Goal: Task Accomplishment & Management: Use online tool/utility

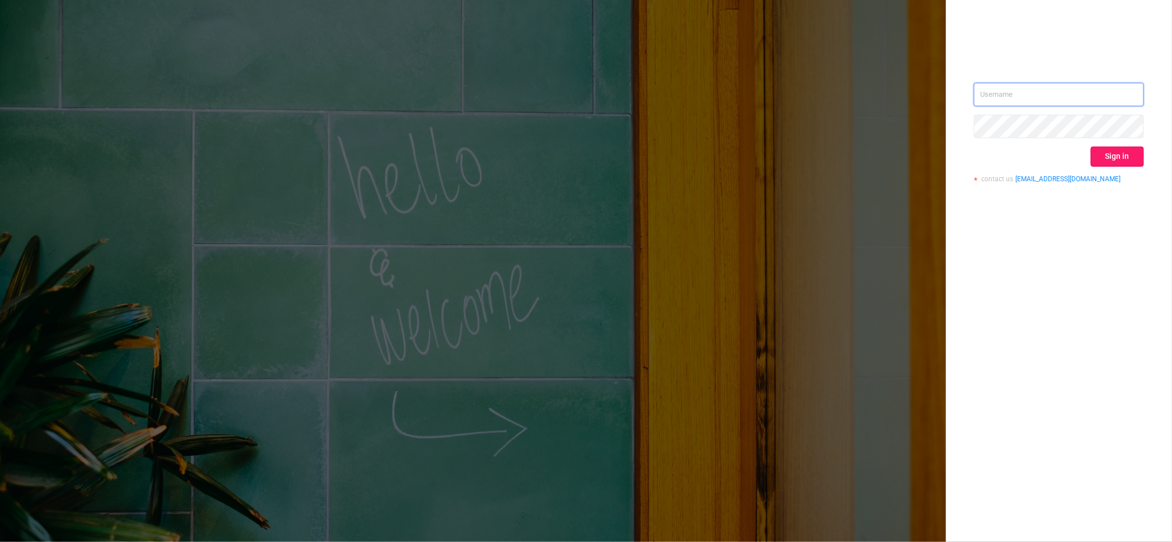
type input "igor@protected.media"
click at [1108, 159] on button "Sign in" at bounding box center [1117, 157] width 53 height 20
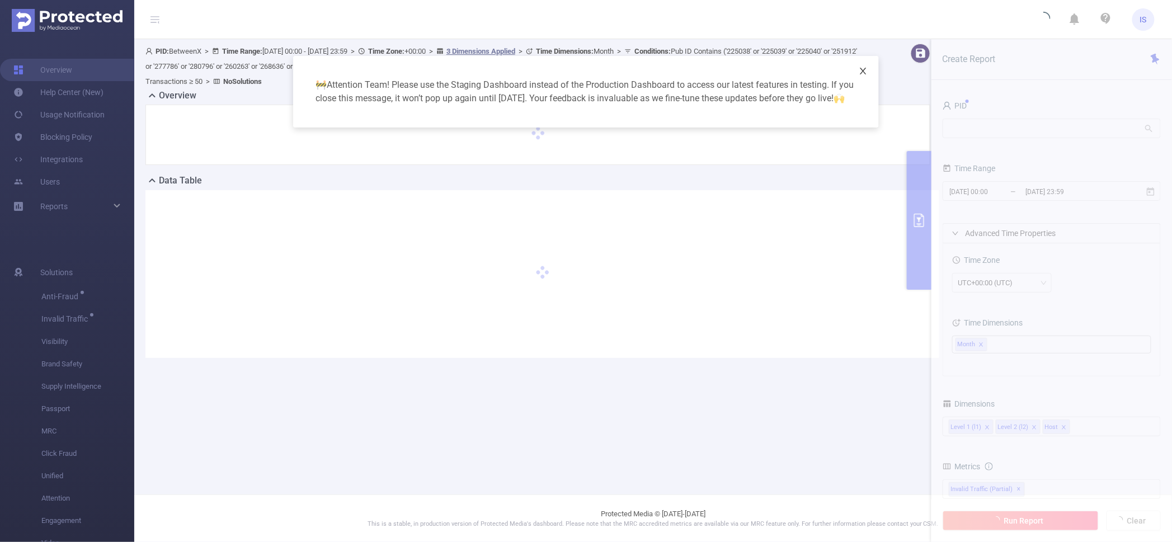
click at [859, 65] on span "Close" at bounding box center [862, 71] width 31 height 31
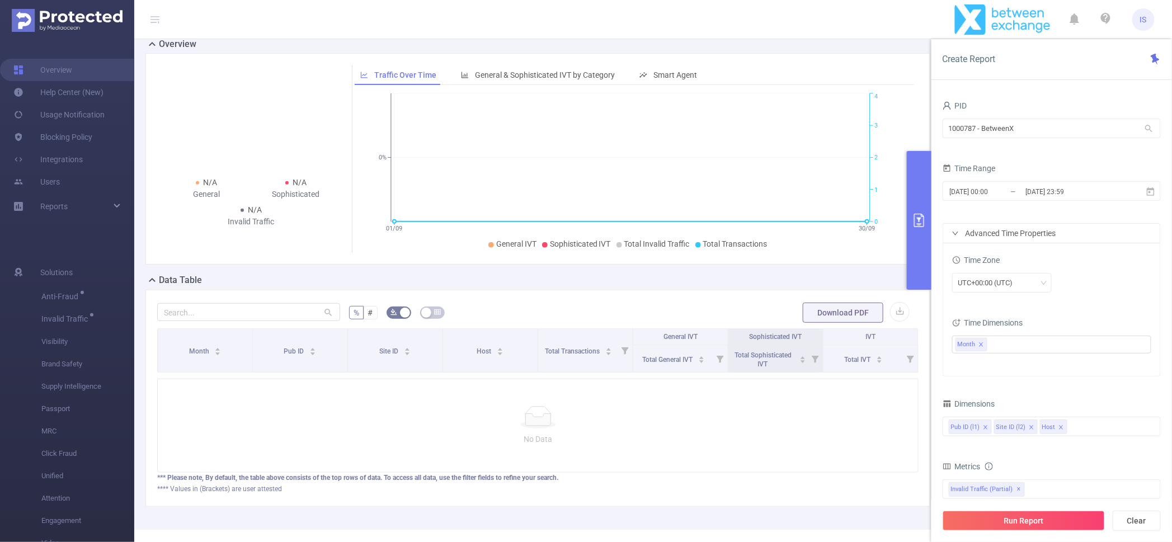
scroll to position [96, 0]
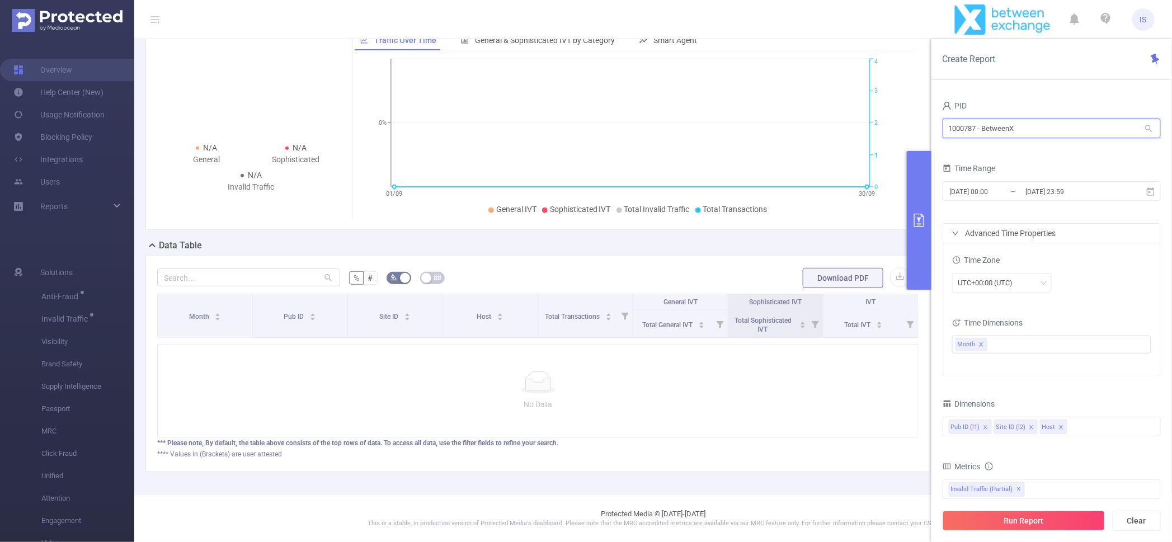
click at [974, 130] on input "1000787 - BetweenX" at bounding box center [1052, 129] width 218 height 20
click at [569, 225] on div "N/A General N/A Sophisticated N/A Invalid Traffic Traffic Over Time General & S…" at bounding box center [538, 128] width 794 height 220
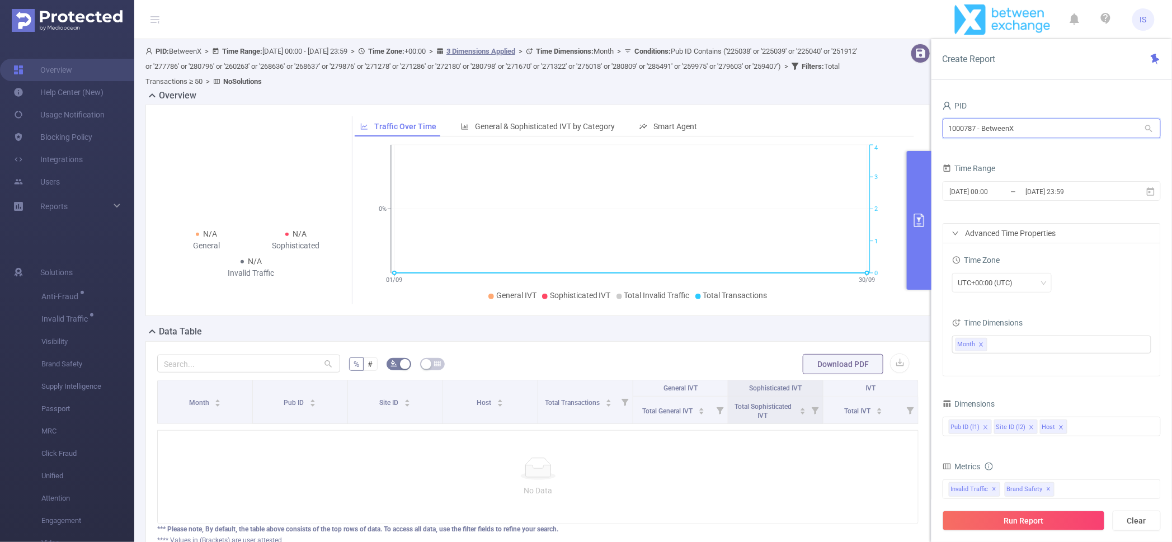
drag, startPoint x: 1039, startPoint y: 123, endPoint x: 810, endPoint y: 114, distance: 229.0
click at [810, 114] on section "PID: BetweenX > Time Range: 2025-09-01 00:00 - 2025-09-30 23:59 > Time Zone: +0…" at bounding box center [653, 309] width 1038 height 541
type input "eme"
click at [1128, 520] on button "Clear" at bounding box center [1137, 521] width 48 height 20
type input "2025-10-15 06:00"
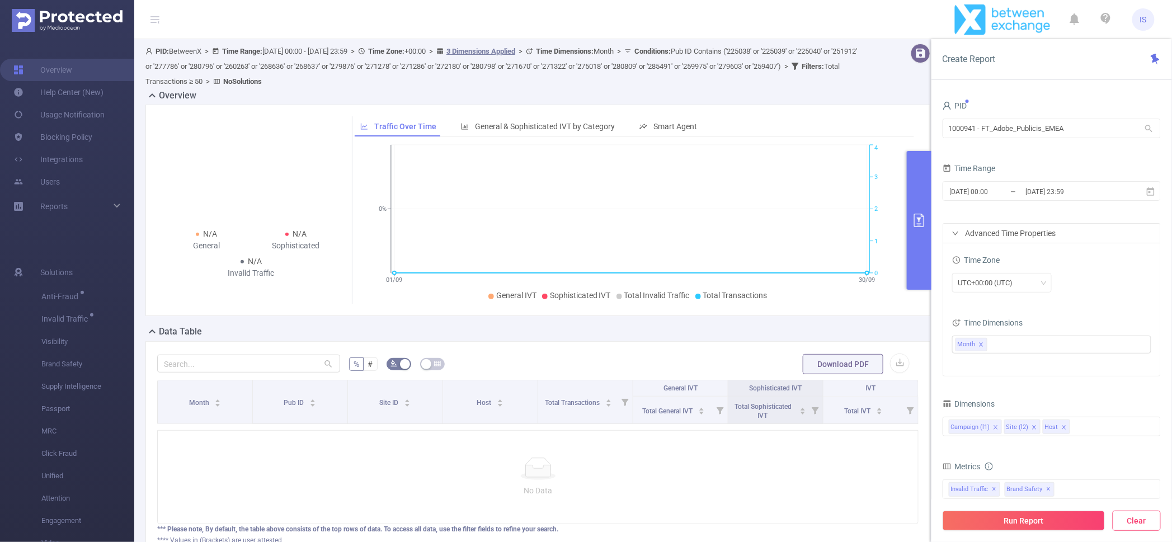
type input "2025-10-15 06:59"
click at [1052, 519] on button "Run Report" at bounding box center [1024, 521] width 162 height 20
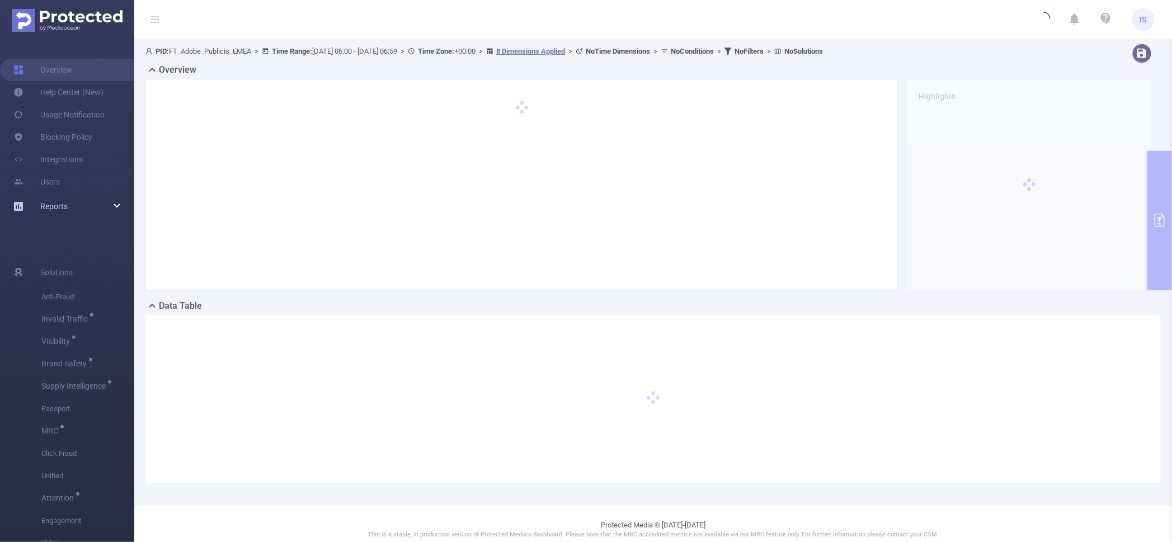
click at [120, 206] on div "Reports" at bounding box center [67, 206] width 134 height 22
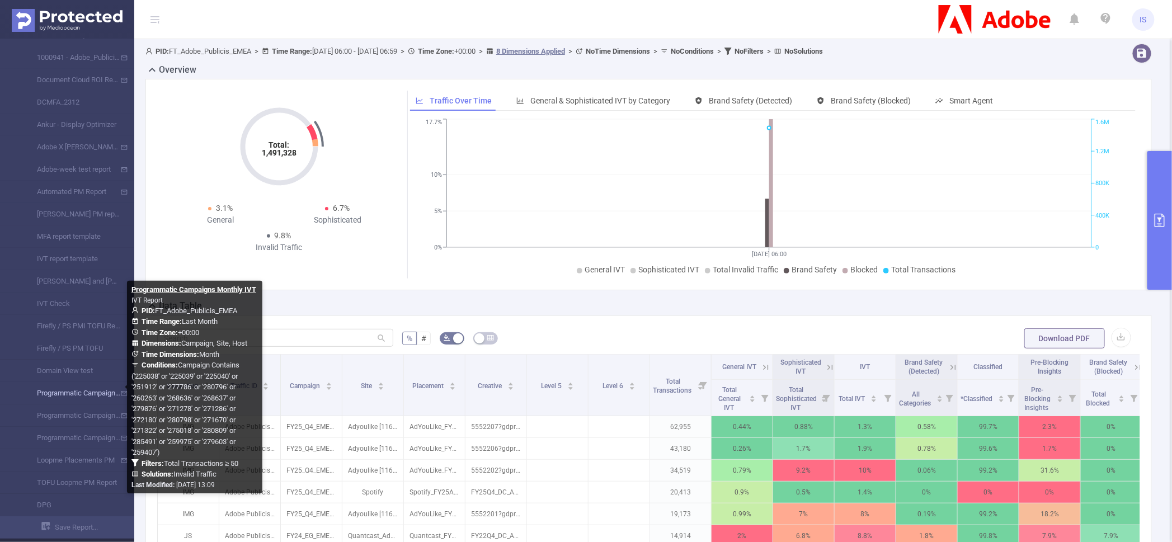
click at [106, 392] on link "Programmatic Campaigns Monthly IVT" at bounding box center [71, 393] width 98 height 22
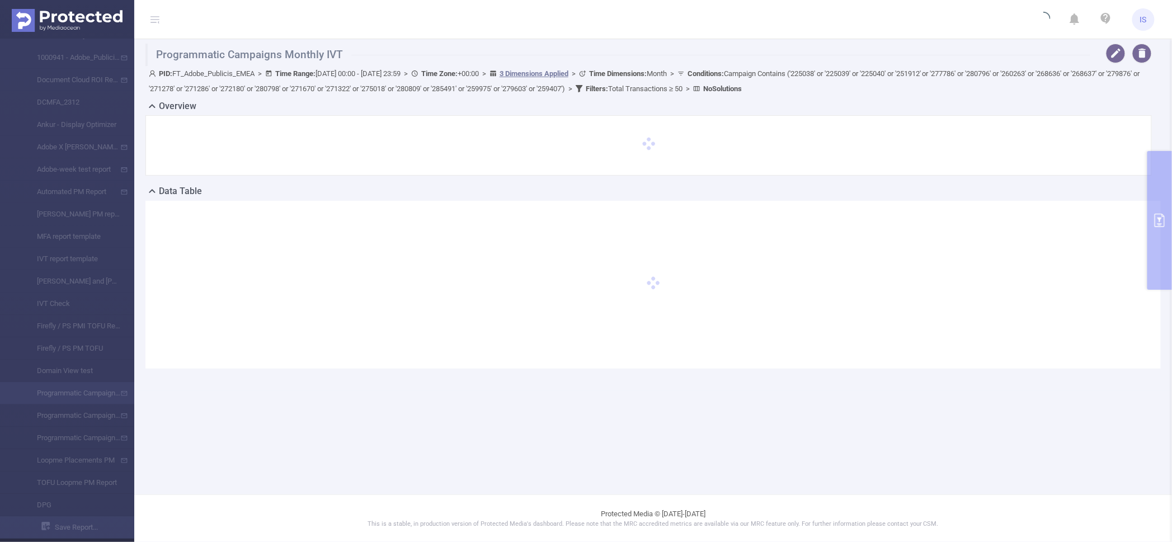
type input "[DATE] 00:00"
type input "[DATE] 23:59"
